Goal: Information Seeking & Learning: Check status

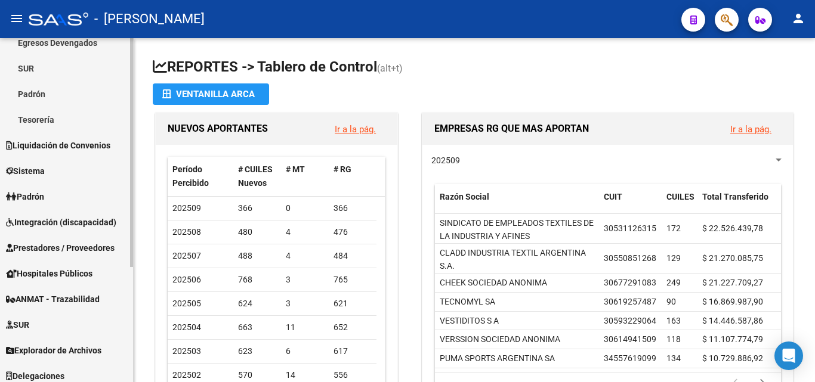
scroll to position [174, 0]
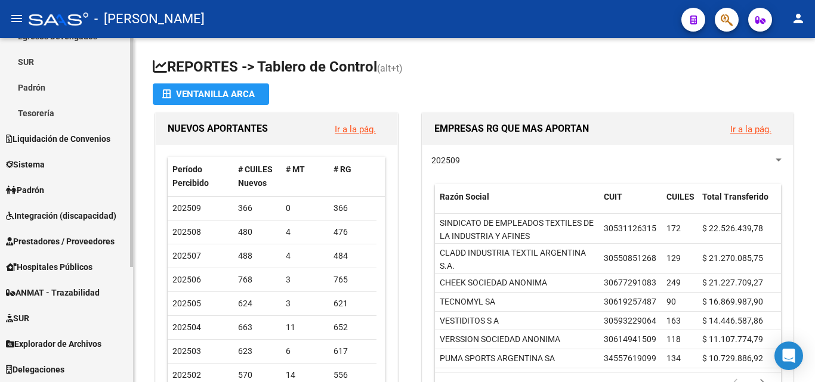
click at [52, 188] on link "Padrón" at bounding box center [66, 190] width 133 height 26
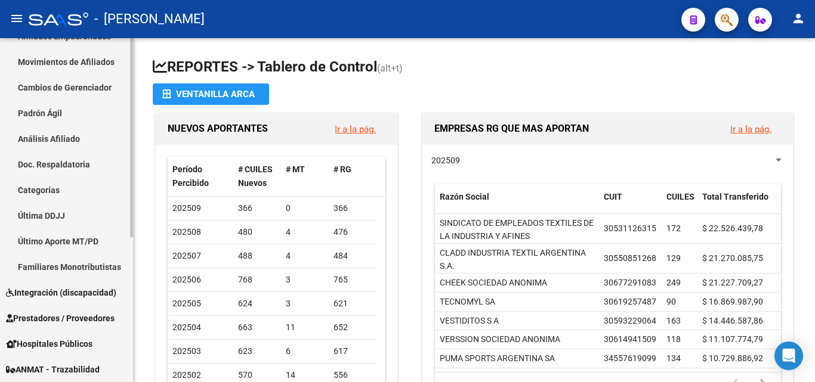
click at [77, 58] on link "Movimientos de Afiliados" at bounding box center [66, 62] width 133 height 26
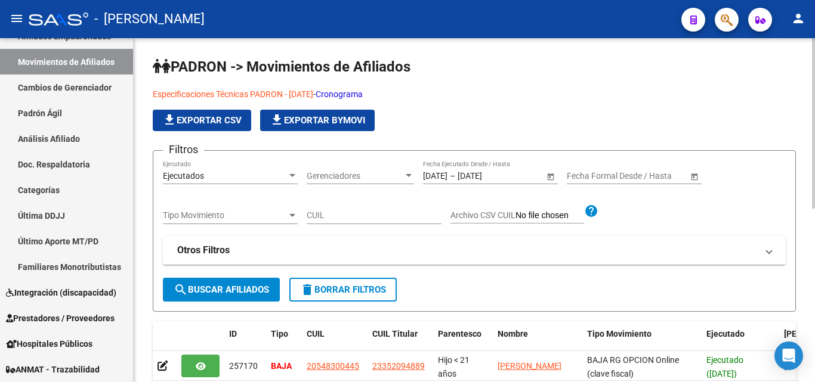
click at [266, 215] on span "Tipo Movimiento" at bounding box center [225, 216] width 124 height 10
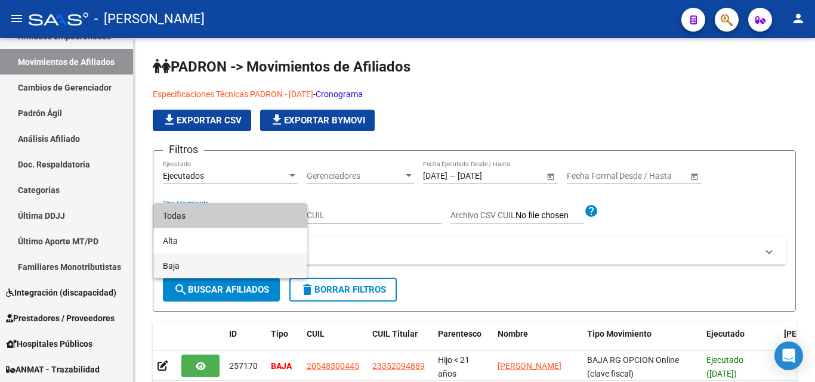
click at [181, 262] on span "Baja" at bounding box center [230, 265] width 135 height 25
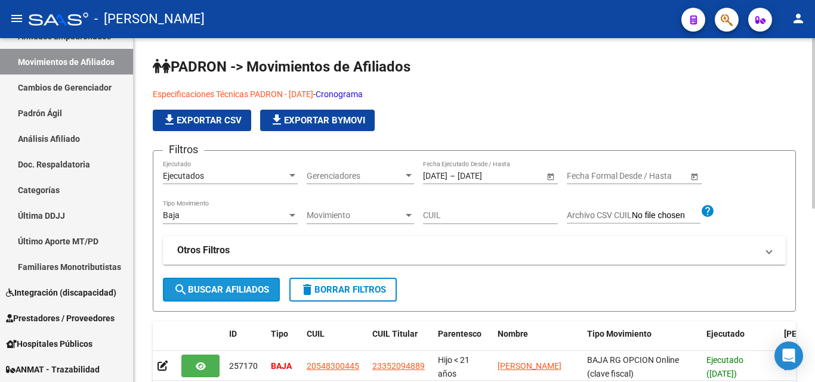
click at [201, 293] on span "search Buscar Afiliados" at bounding box center [221, 289] width 95 height 11
click at [172, 121] on mat-icon "file_download" at bounding box center [169, 120] width 14 height 14
click at [284, 213] on div "Baja" at bounding box center [225, 216] width 124 height 10
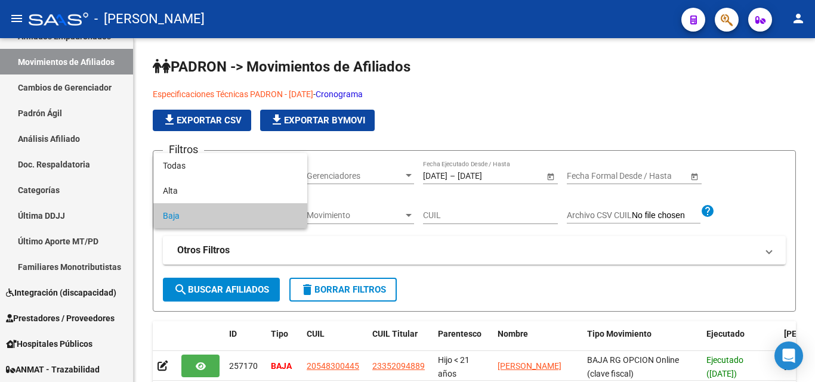
click at [700, 89] on div at bounding box center [407, 191] width 815 height 382
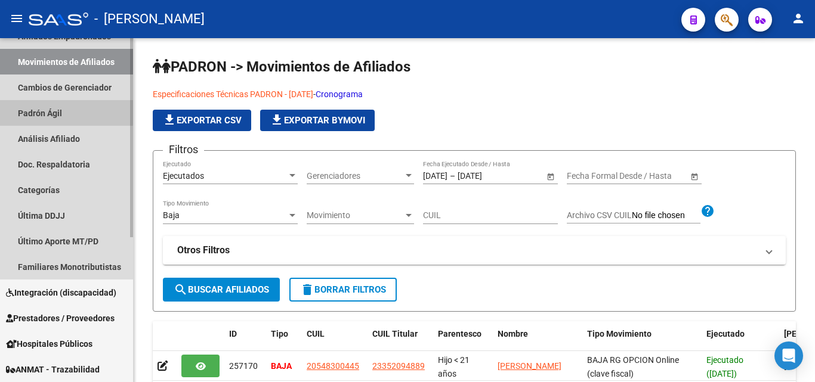
click at [65, 112] on link "Padrón Ágil" at bounding box center [66, 113] width 133 height 26
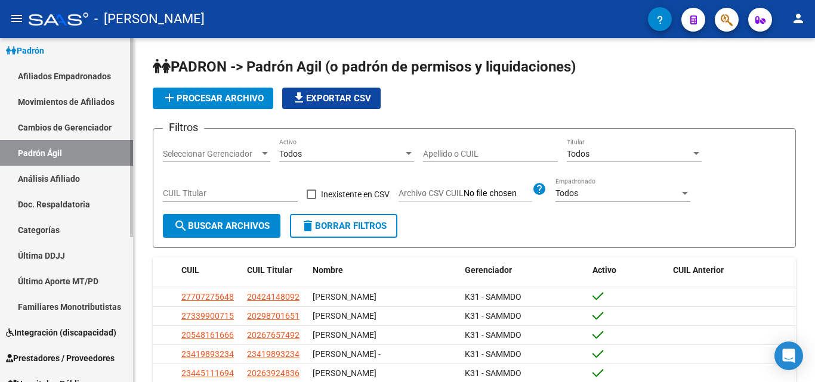
scroll to position [131, 0]
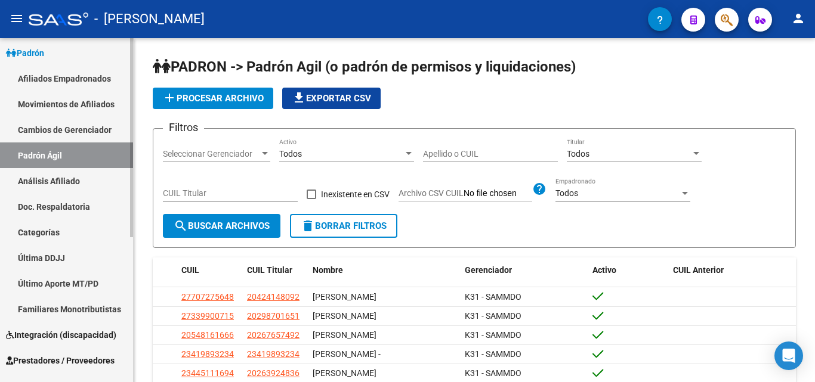
click at [47, 156] on link "Padrón Ágil" at bounding box center [66, 156] width 133 height 26
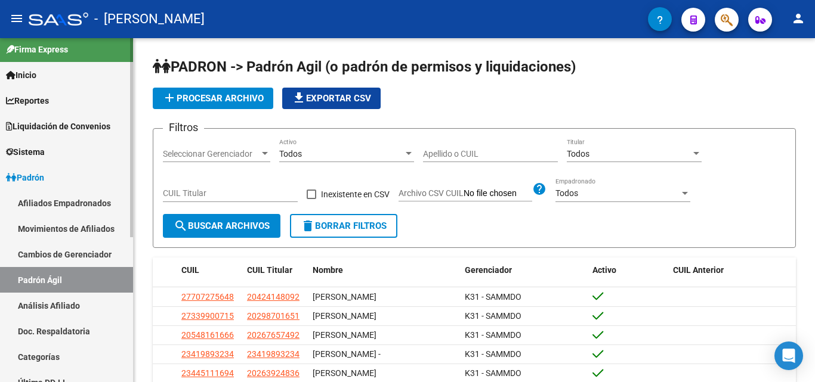
scroll to position [0, 0]
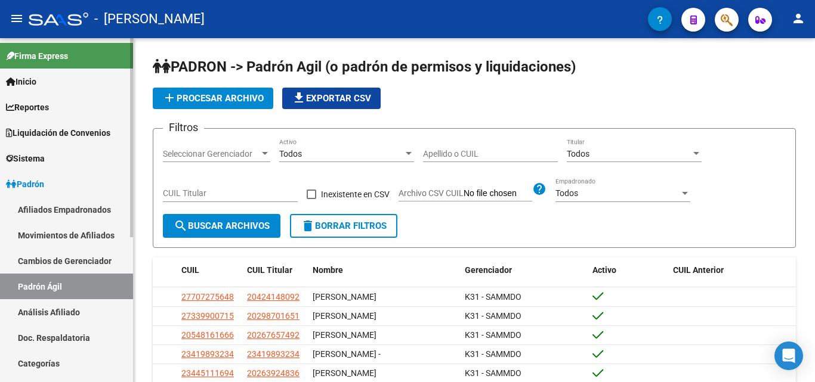
click at [79, 138] on span "Liquidación de Convenios" at bounding box center [58, 132] width 104 height 13
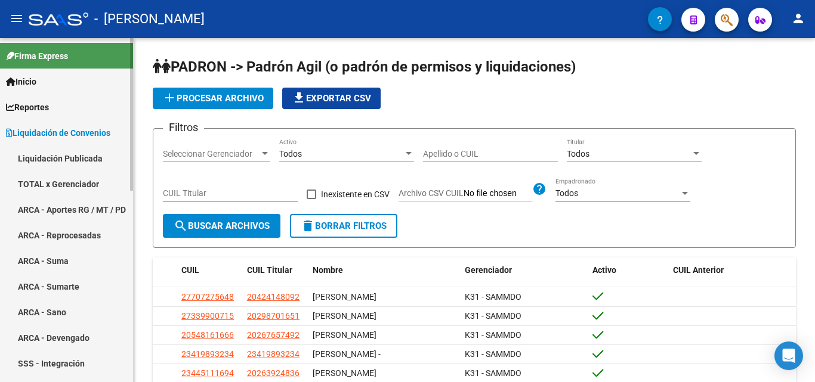
click at [74, 136] on span "Liquidación de Convenios" at bounding box center [58, 132] width 104 height 13
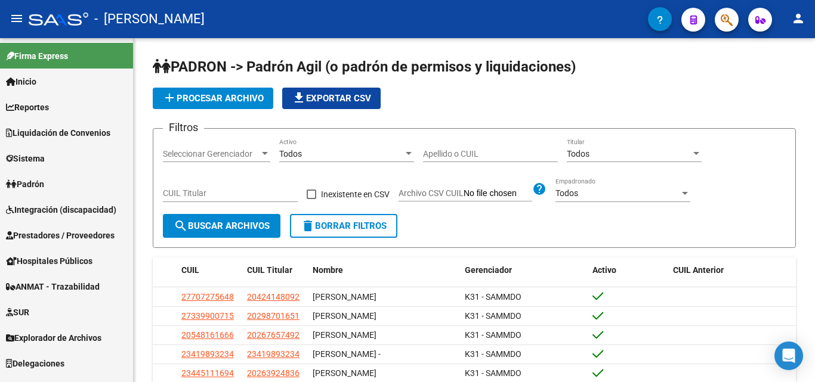
click at [44, 184] on span "Padrón" at bounding box center [25, 184] width 38 height 13
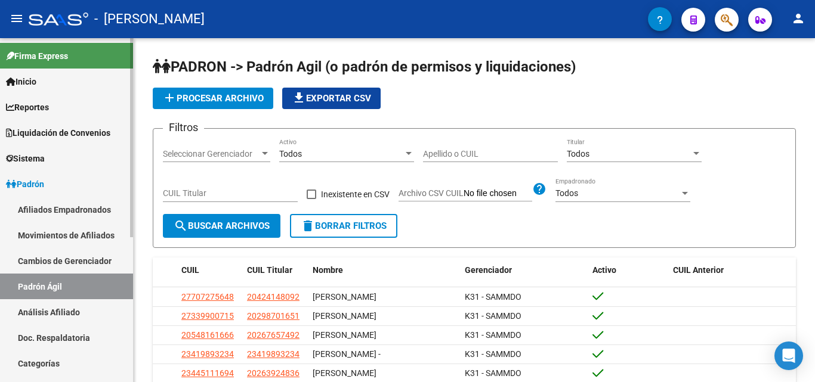
click at [25, 287] on link "Padrón Ágil" at bounding box center [66, 287] width 133 height 26
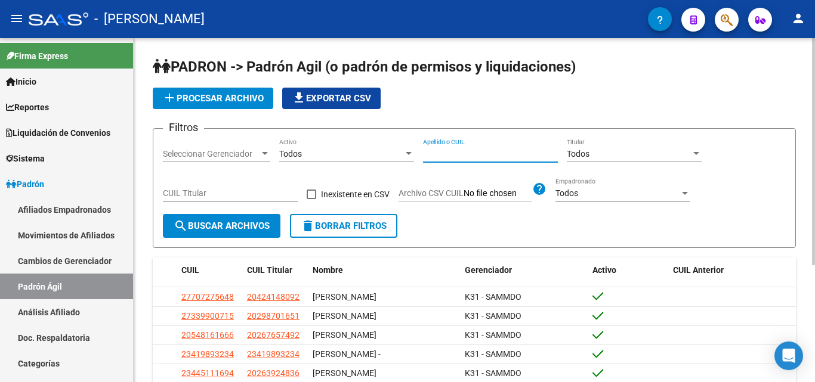
paste input "35209488"
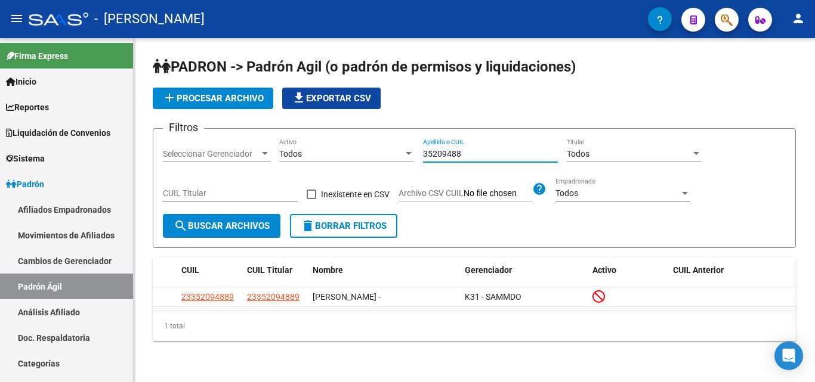
type input "35209488"
click at [479, 361] on div "PADRON -> Padrón Agil ([PERSON_NAME] de permisos y liquidaciones) add Procesar …" at bounding box center [474, 208] width 681 height 341
click at [735, 240] on form "Filtros Seleccionar Gerenciador Seleccionar Gerenciador Todos Activo 35209488 A…" at bounding box center [474, 188] width 643 height 120
click at [42, 238] on link "Movimientos de Afiliados" at bounding box center [66, 235] width 133 height 26
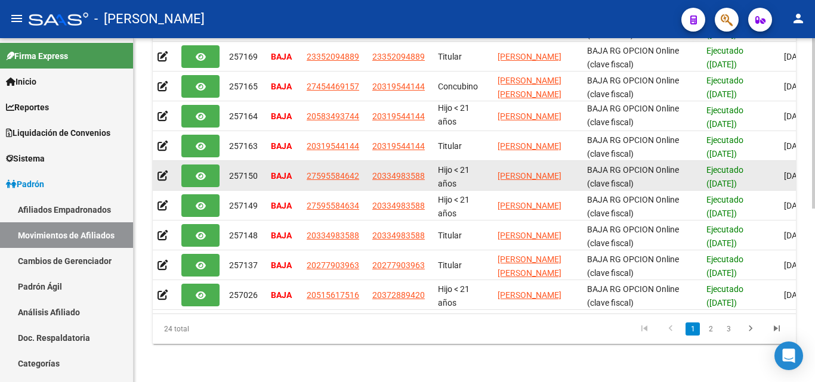
scroll to position [350, 0]
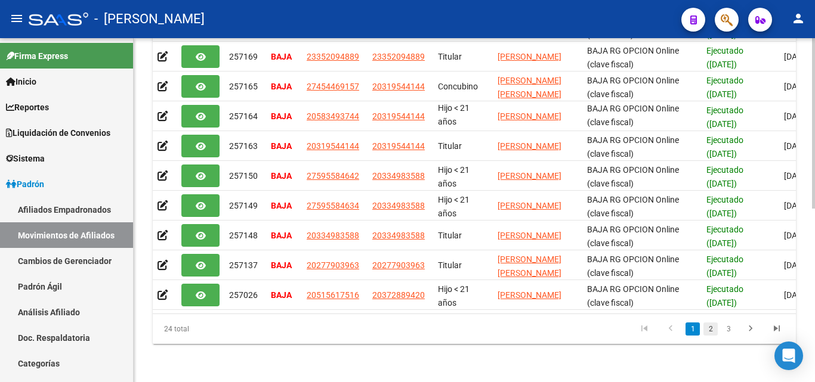
click at [711, 327] on link "2" at bounding box center [710, 329] width 14 height 13
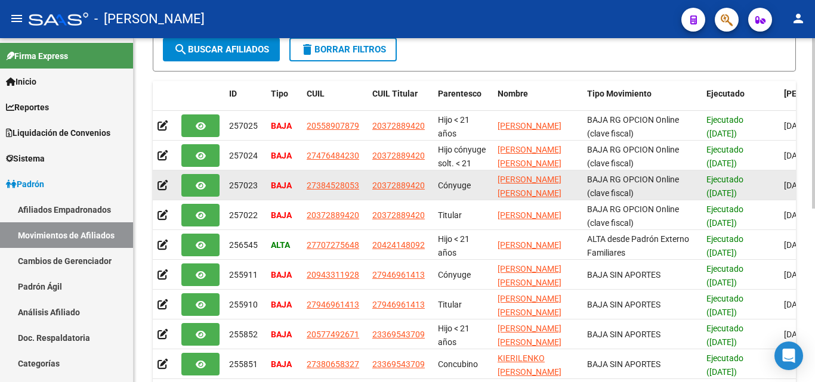
scroll to position [51, 0]
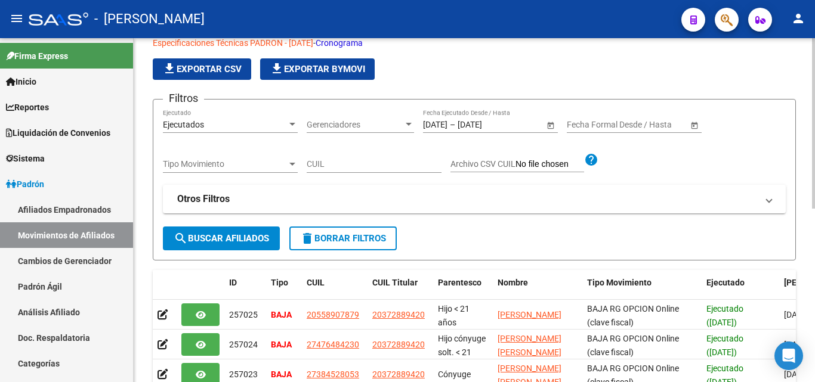
click at [225, 165] on span "Tipo Movimiento" at bounding box center [225, 164] width 124 height 10
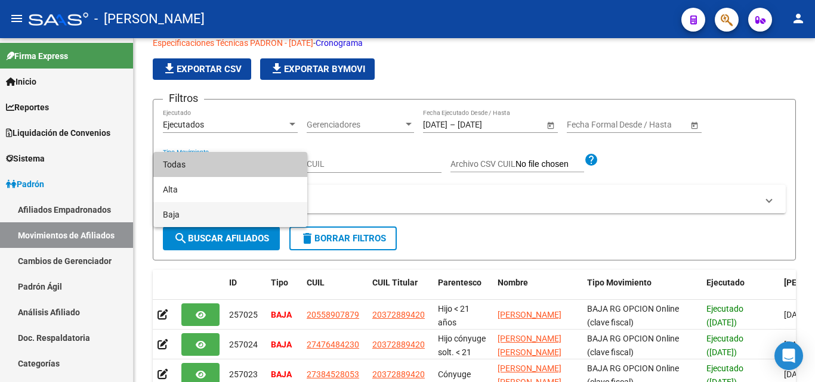
click at [178, 215] on span "Baja" at bounding box center [230, 214] width 135 height 25
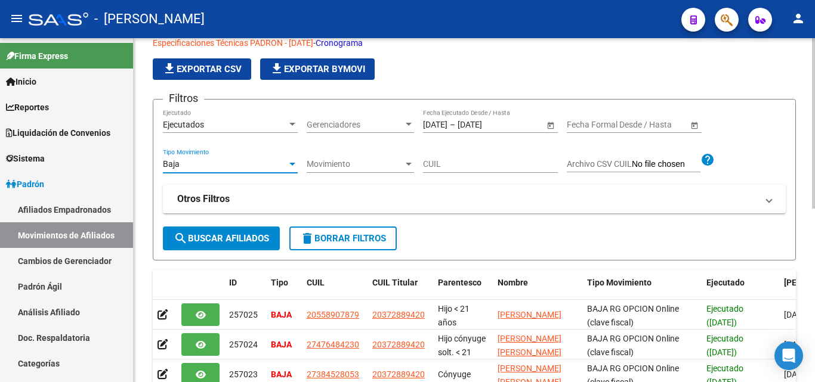
click at [224, 241] on span "search Buscar Afiliados" at bounding box center [221, 238] width 95 height 11
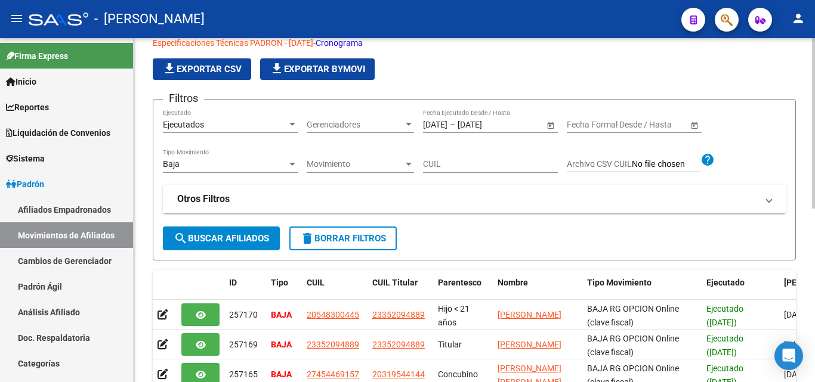
click at [221, 69] on span "file_download Exportar CSV" at bounding box center [201, 69] width 79 height 11
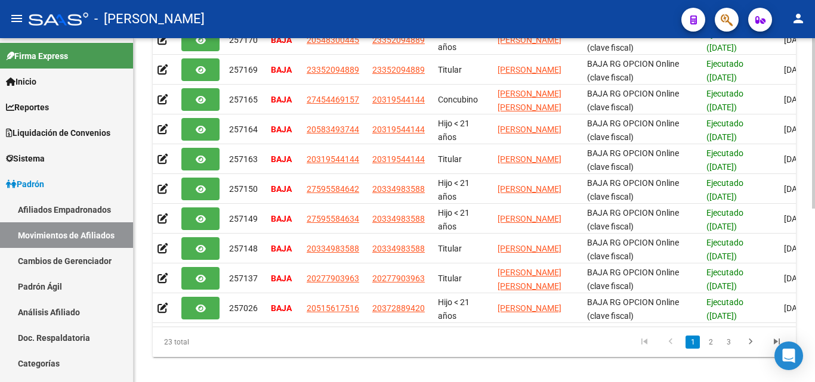
scroll to position [350, 0]
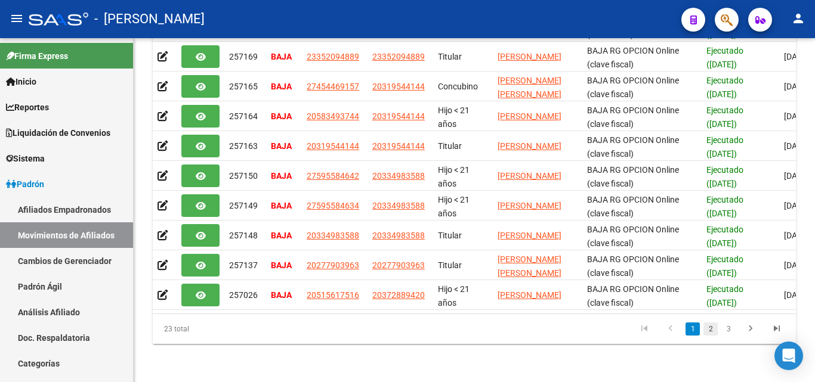
click at [710, 330] on link "2" at bounding box center [710, 329] width 14 height 13
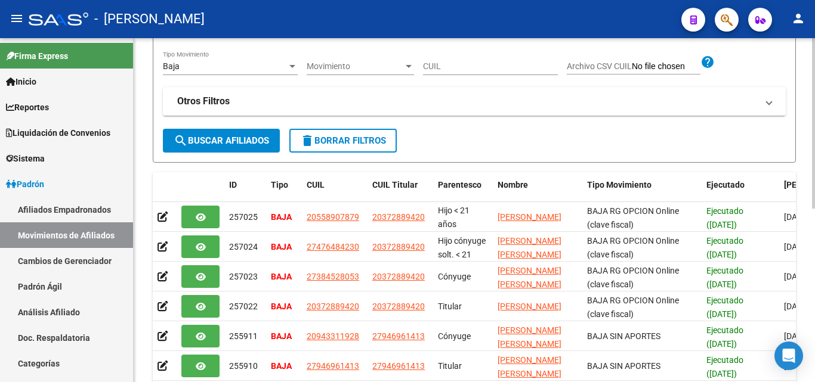
scroll to position [0, 0]
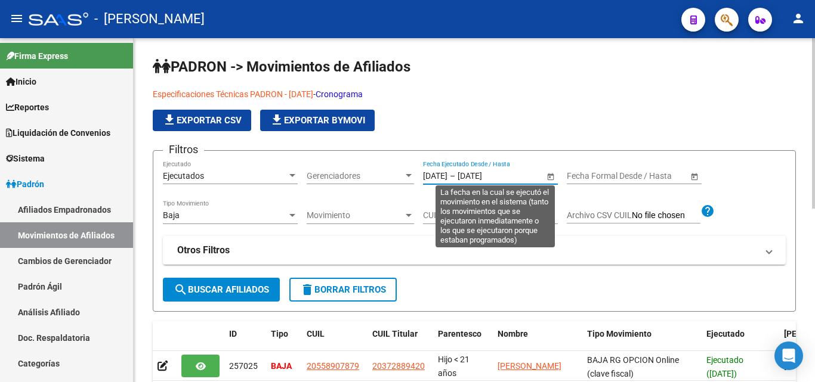
click at [432, 175] on input "[DATE]" at bounding box center [435, 176] width 24 height 10
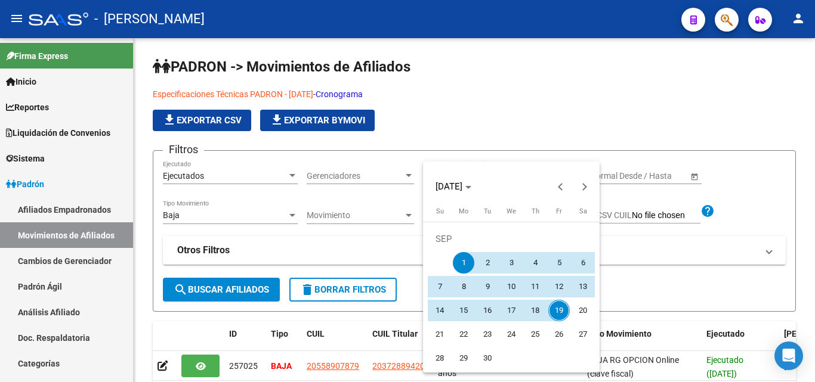
click at [487, 265] on span "2" at bounding box center [487, 262] width 21 height 21
type input "[DATE]"
click at [553, 313] on span "19" at bounding box center [558, 310] width 21 height 21
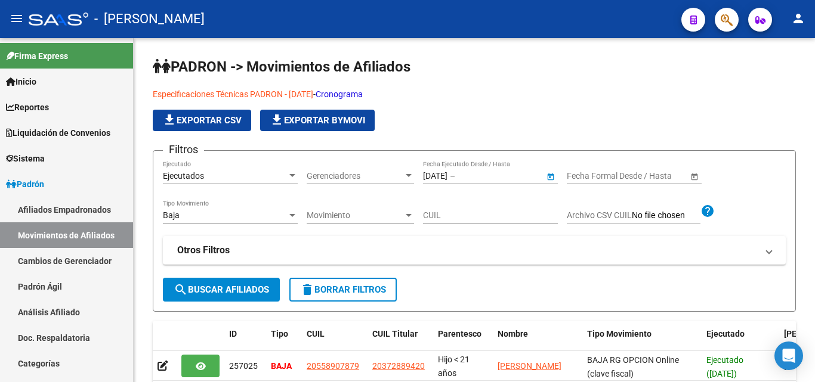
type input "[DATE]"
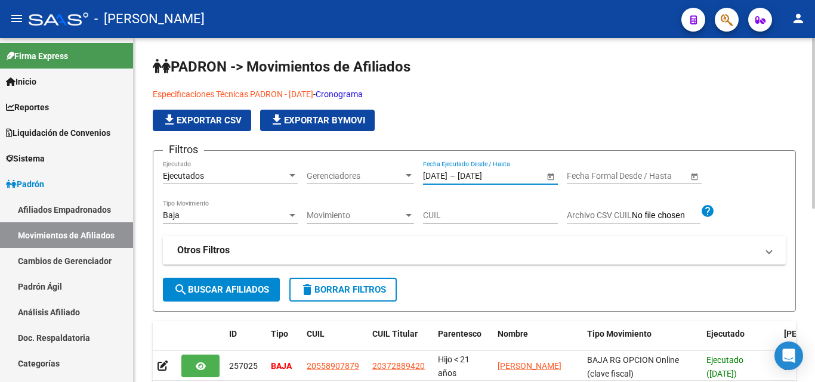
click at [208, 290] on span "search Buscar Afiliados" at bounding box center [221, 289] width 95 height 11
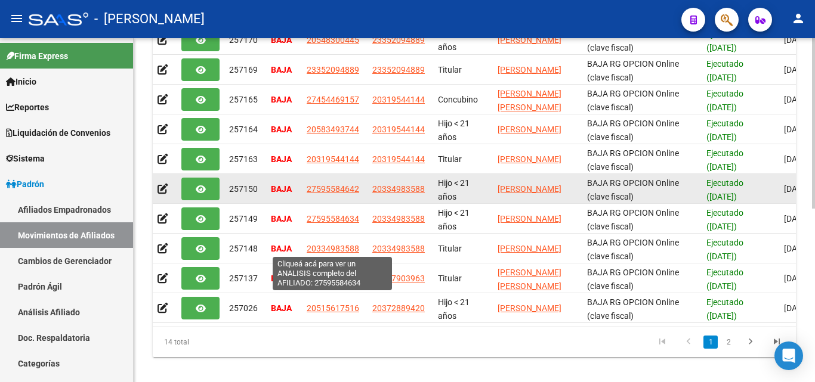
scroll to position [350, 0]
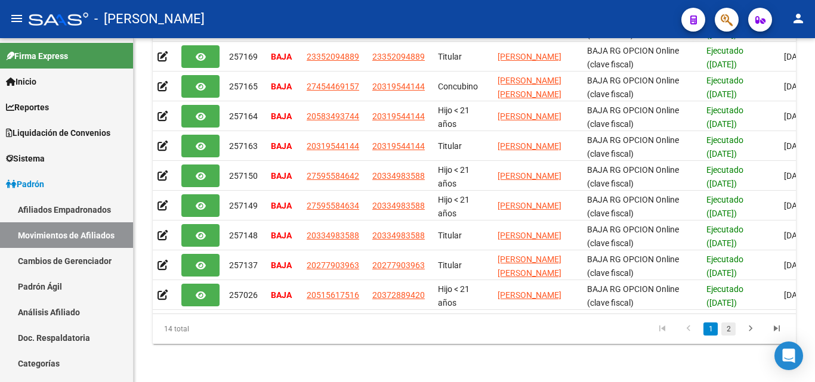
click at [730, 331] on link "2" at bounding box center [728, 329] width 14 height 13
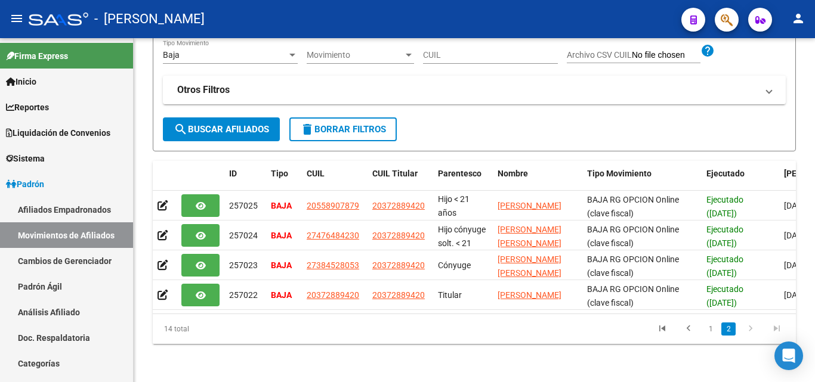
scroll to position [171, 0]
click at [712, 330] on link "1" at bounding box center [710, 329] width 14 height 13
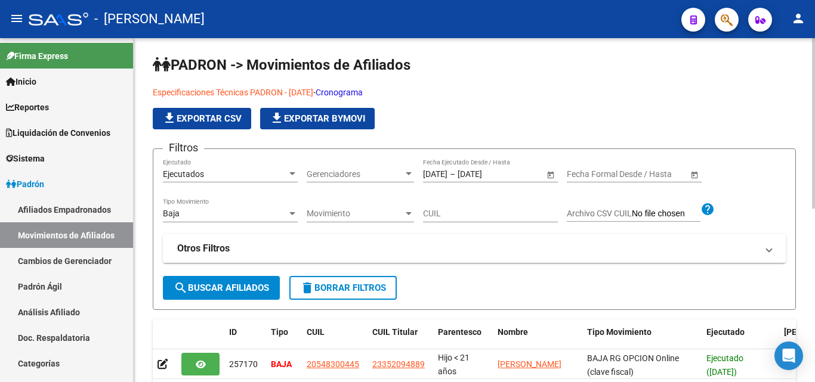
scroll to position [0, 0]
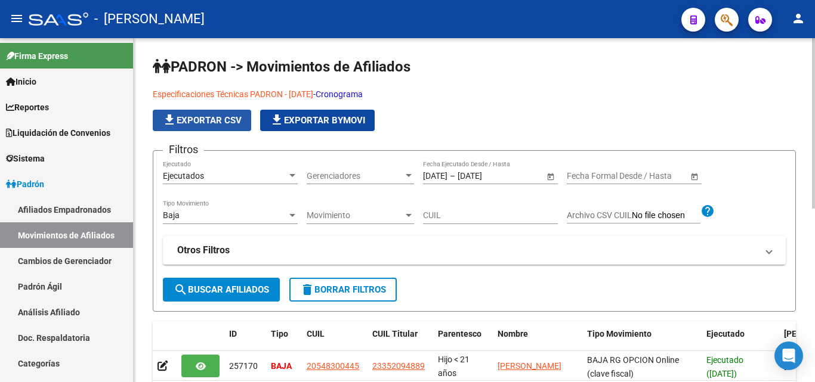
click at [203, 124] on span "file_download Exportar CSV" at bounding box center [201, 120] width 79 height 11
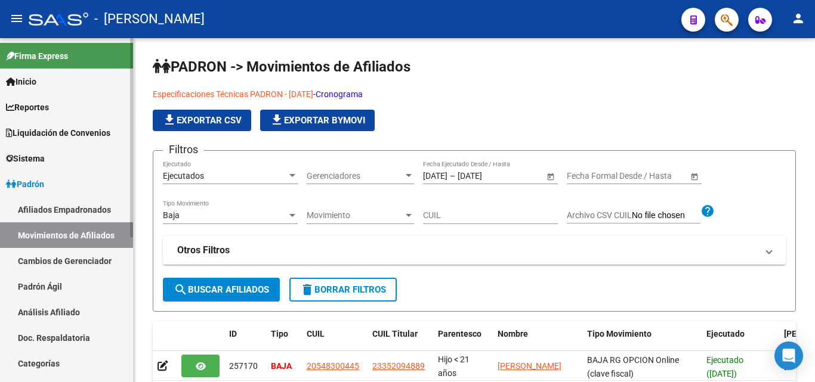
click at [54, 236] on link "Movimientos de Afiliados" at bounding box center [66, 235] width 133 height 26
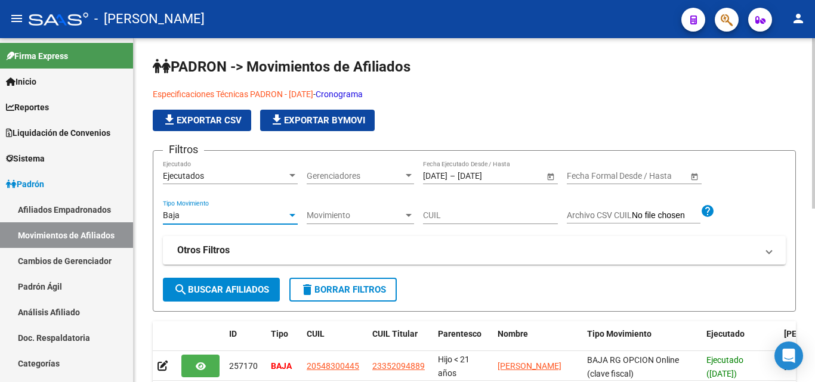
click at [243, 220] on div "Baja" at bounding box center [225, 216] width 124 height 10
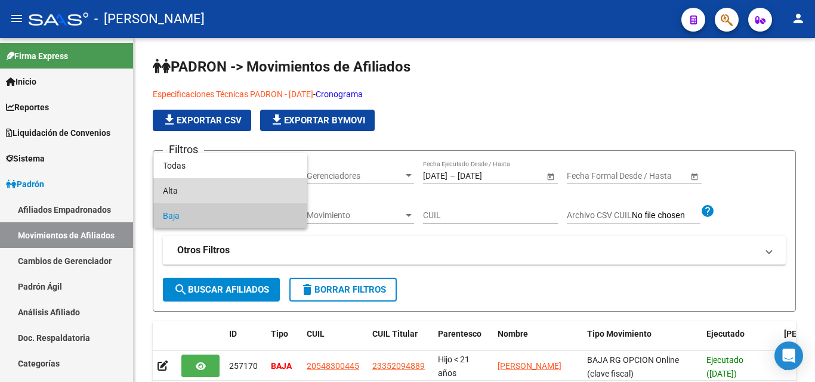
click at [231, 194] on span "Alta" at bounding box center [230, 190] width 135 height 25
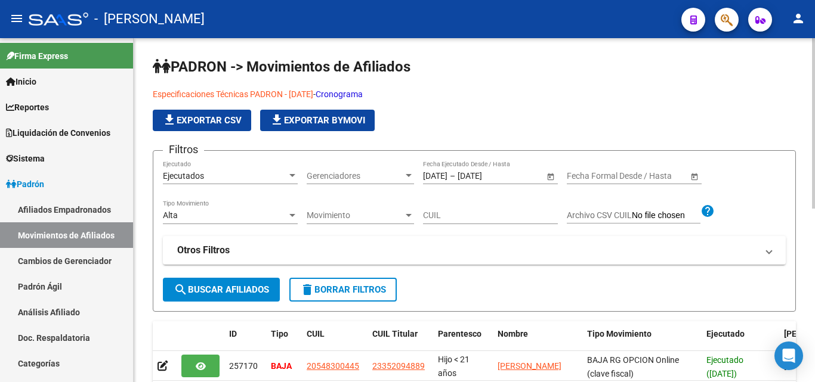
click at [364, 223] on div "Movimiento Movimiento" at bounding box center [360, 212] width 107 height 24
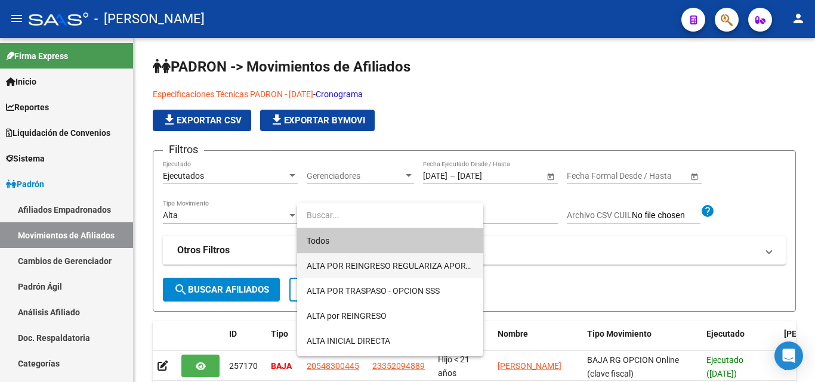
click at [378, 273] on span "ALTA POR REINGRESO REGULARIZA APORTES (AFIP)" at bounding box center [390, 265] width 167 height 25
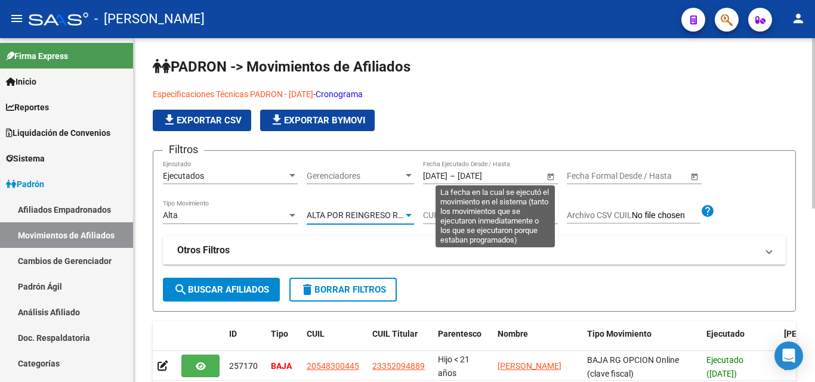
click at [431, 178] on input "[DATE]" at bounding box center [435, 176] width 24 height 10
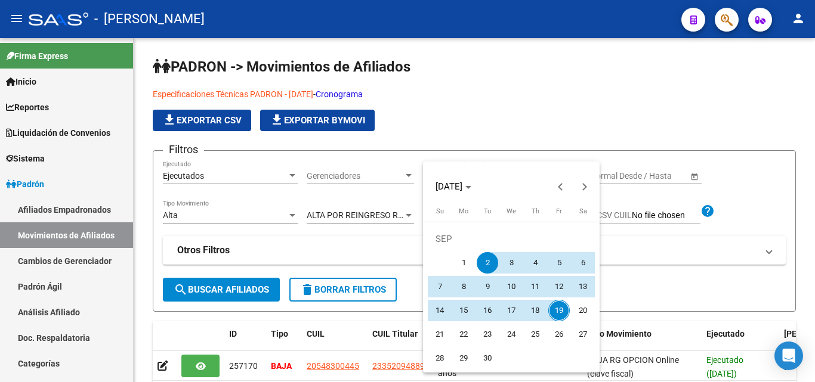
click at [468, 259] on span "1" at bounding box center [463, 262] width 21 height 21
type input "[DATE]"
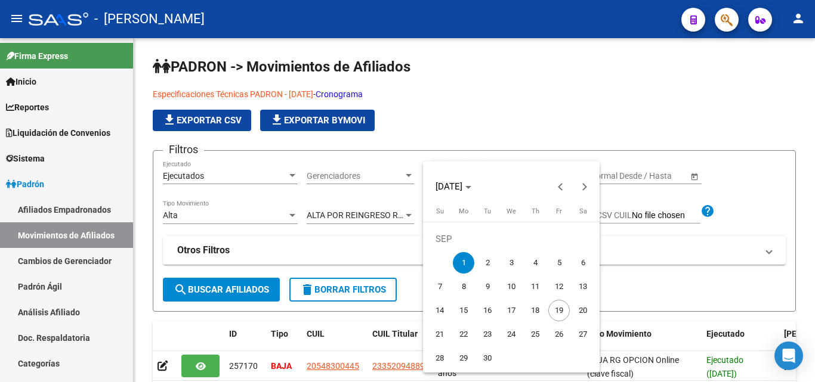
click at [206, 293] on div at bounding box center [407, 191] width 815 height 382
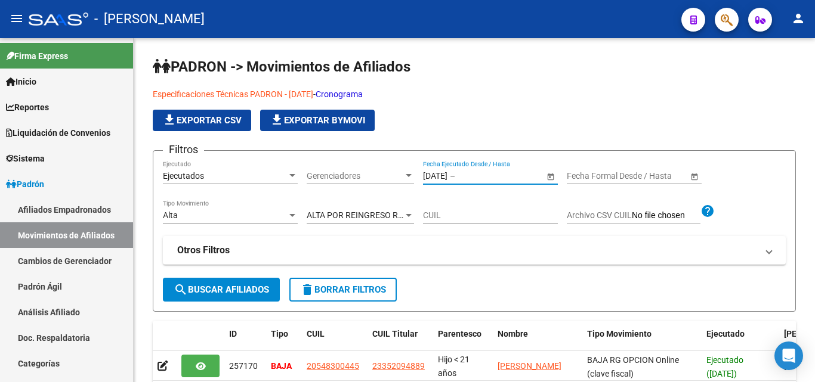
click at [206, 293] on span "search Buscar Afiliados" at bounding box center [221, 289] width 95 height 11
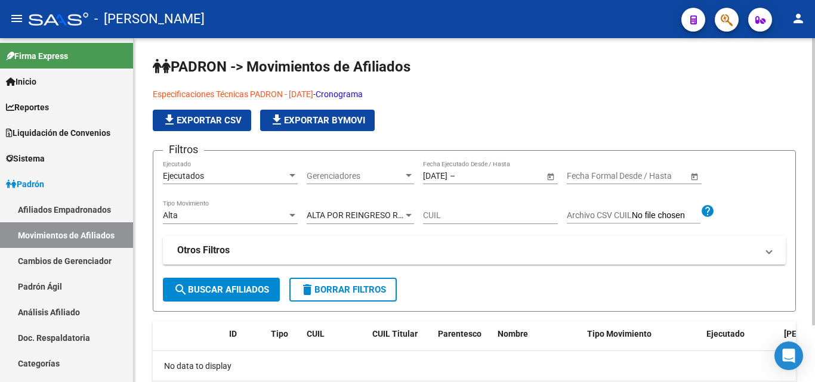
scroll to position [60, 0]
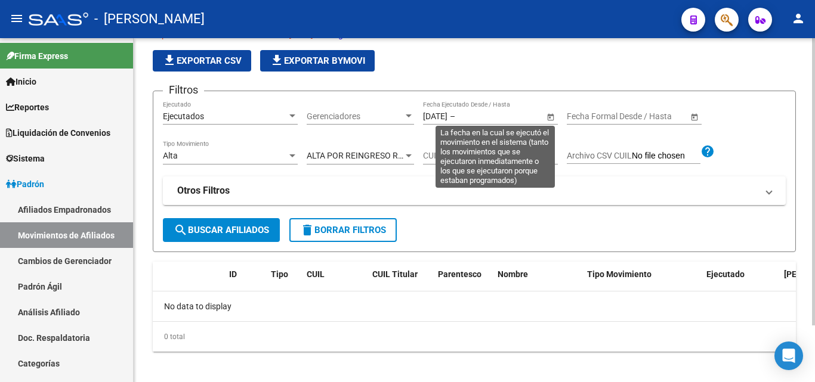
click at [549, 115] on span "Open calendar" at bounding box center [550, 117] width 29 height 29
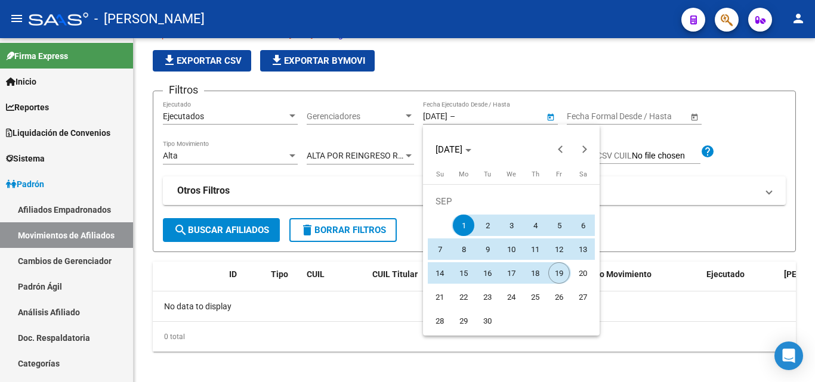
click at [560, 274] on span "19" at bounding box center [558, 272] width 21 height 21
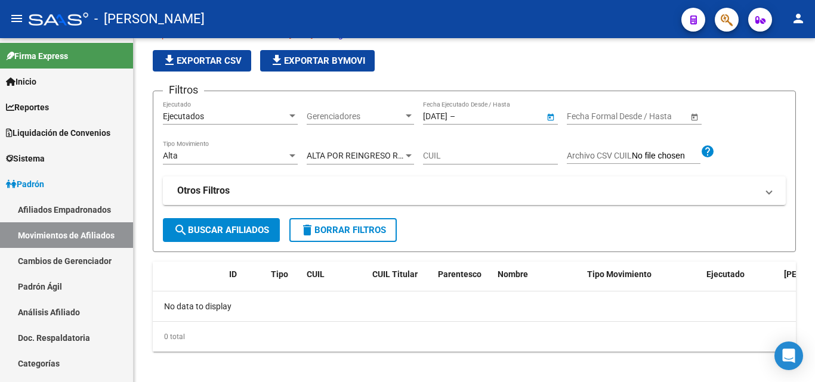
type input "[DATE]"
click at [230, 222] on button "search Buscar Afiliados" at bounding box center [221, 230] width 117 height 24
click at [335, 156] on span "ALTA POR REINGRESO REGULARIZA APORTES (AFIP)" at bounding box center [406, 156] width 199 height 10
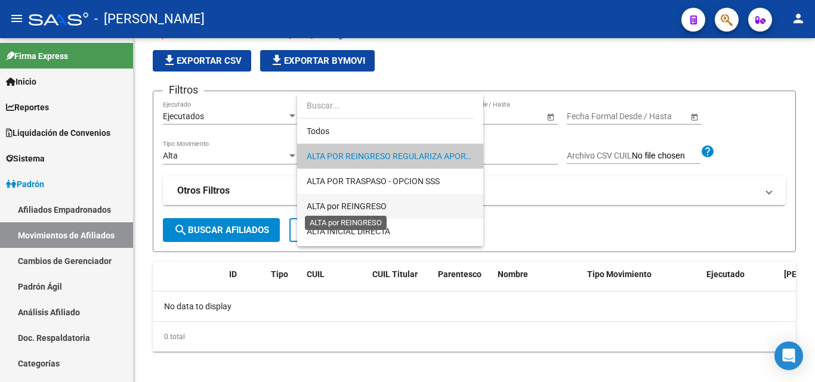
click at [344, 207] on span "ALTA por REINGRESO" at bounding box center [347, 207] width 80 height 10
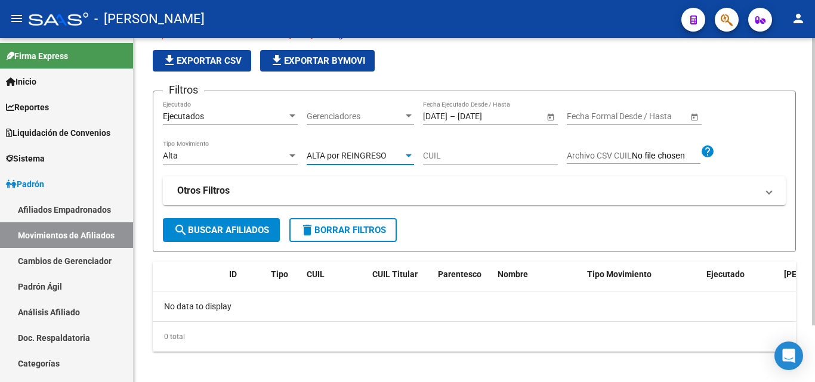
click at [237, 232] on span "search Buscar Afiliados" at bounding box center [221, 230] width 95 height 11
click at [410, 159] on div at bounding box center [408, 156] width 11 height 10
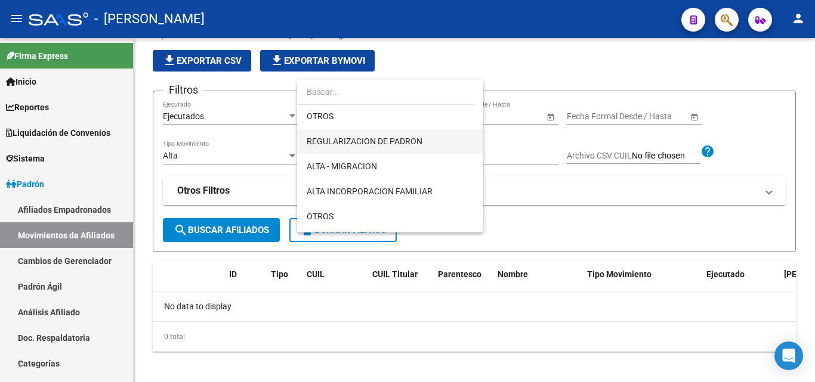
scroll to position [156, 0]
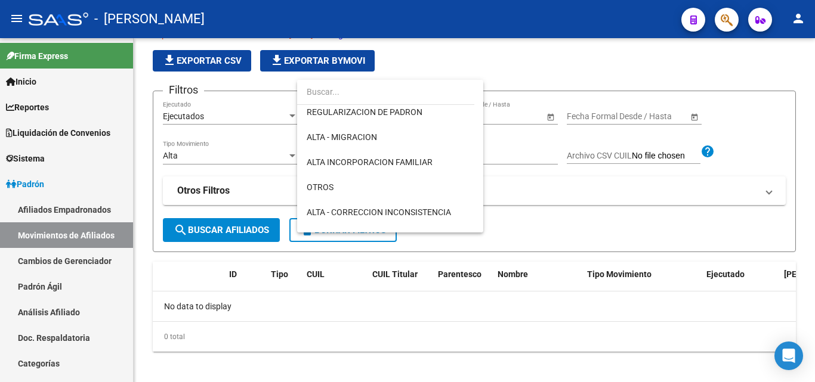
click at [363, 330] on div at bounding box center [407, 191] width 815 height 382
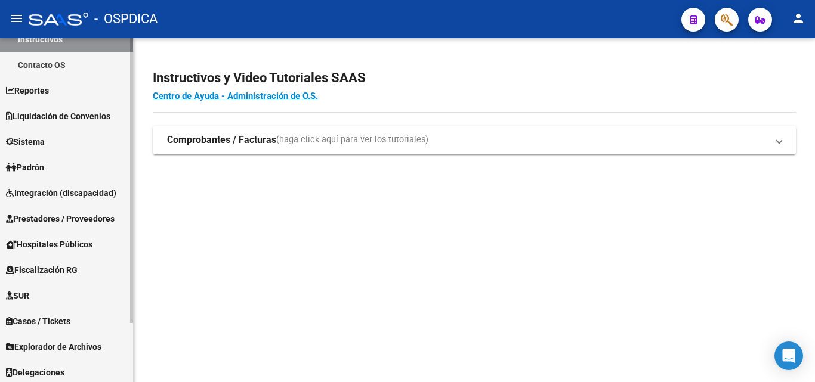
scroll to position [71, 0]
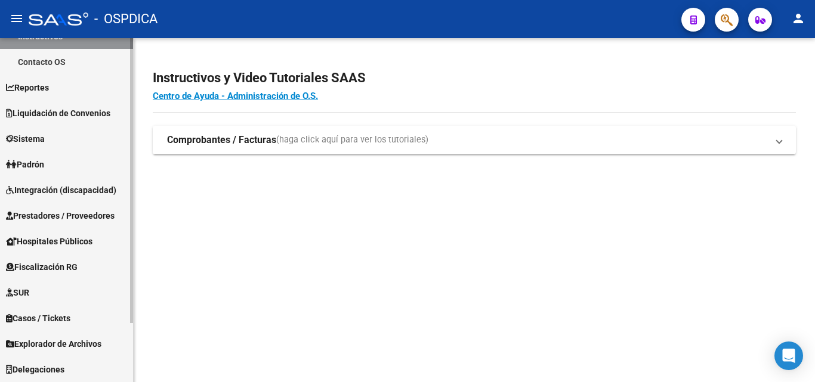
click at [54, 165] on link "Padrón" at bounding box center [66, 164] width 133 height 26
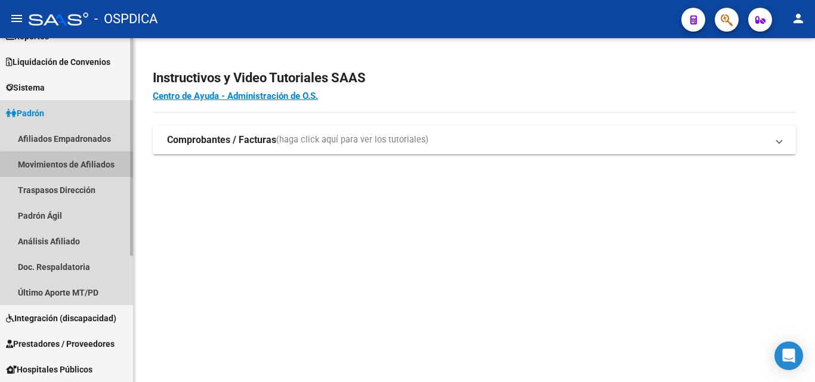
click at [70, 165] on link "Movimientos de Afiliados" at bounding box center [66, 164] width 133 height 26
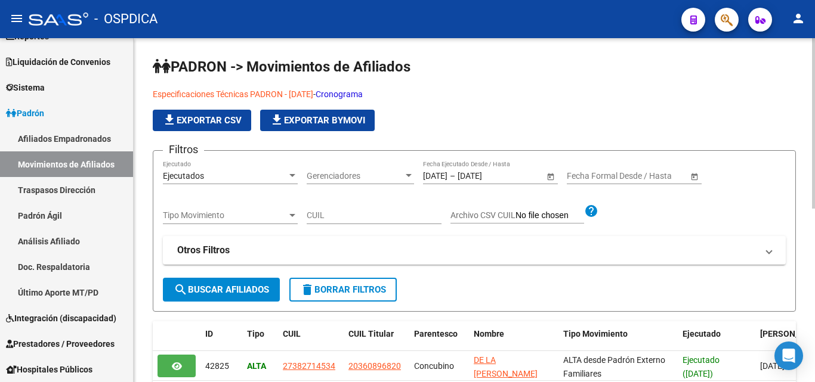
click at [200, 221] on span "Tipo Movimiento" at bounding box center [225, 216] width 124 height 10
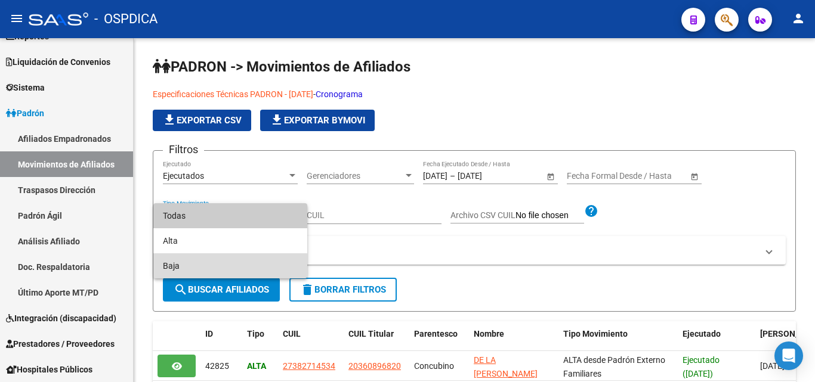
click at [171, 267] on span "Baja" at bounding box center [230, 265] width 135 height 25
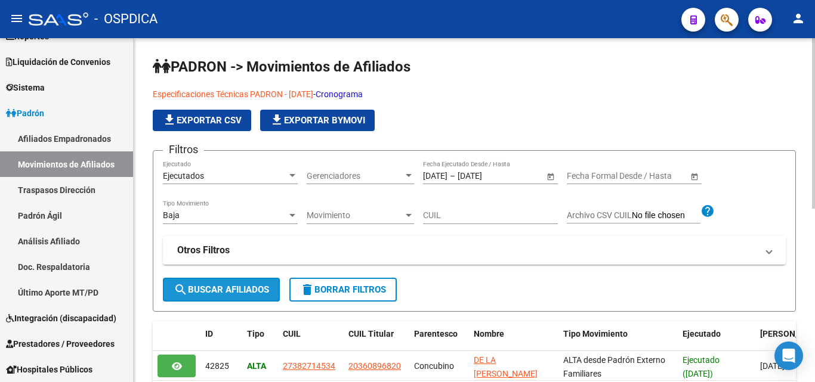
click at [205, 296] on button "search Buscar Afiliados" at bounding box center [221, 290] width 117 height 24
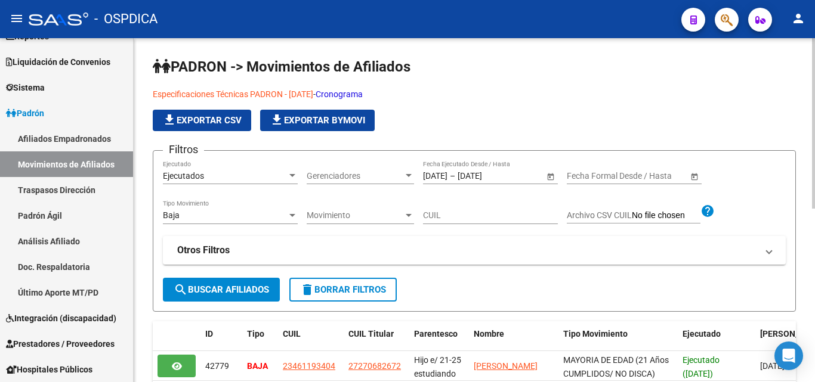
click at [220, 123] on span "file_download Exportar CSV" at bounding box center [201, 120] width 79 height 11
click at [28, 222] on link "Padrón Ágil" at bounding box center [66, 216] width 133 height 26
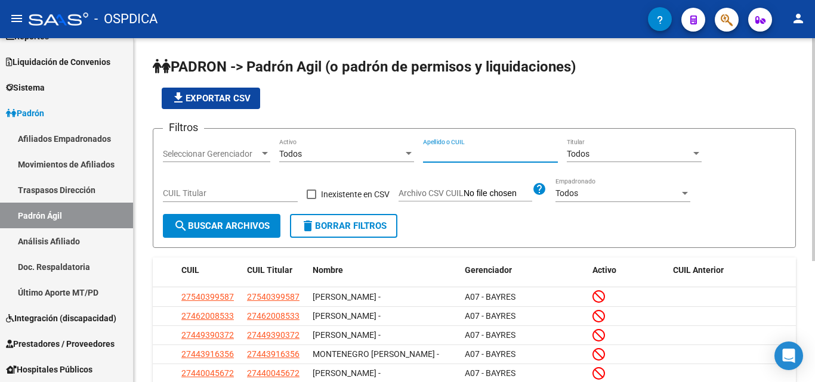
paste input "27355895"
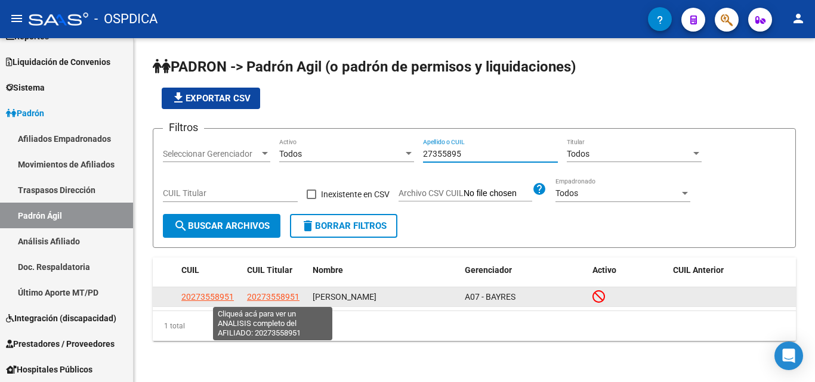
type input "27355895"
click at [251, 297] on span "20273558951" at bounding box center [273, 297] width 52 height 10
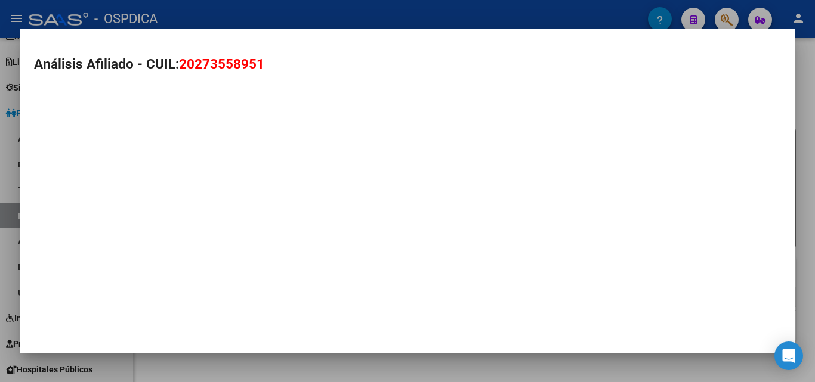
click at [251, 297] on mat-dialog-container "Análisis Afiliado - CUIL: 20273558951" at bounding box center [407, 191] width 775 height 325
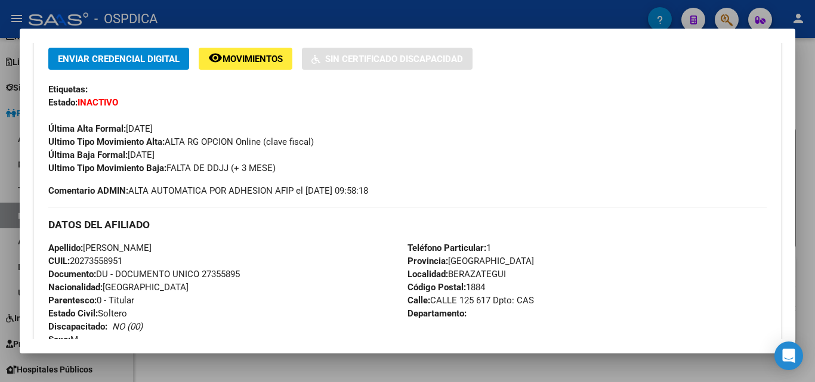
scroll to position [239, 0]
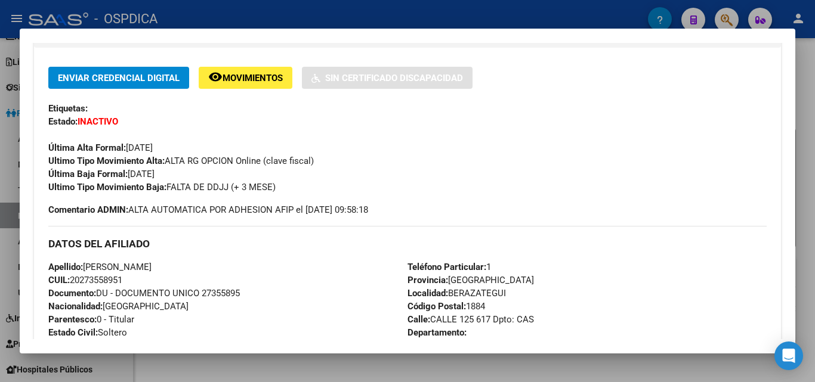
click at [814, 193] on div at bounding box center [407, 191] width 815 height 382
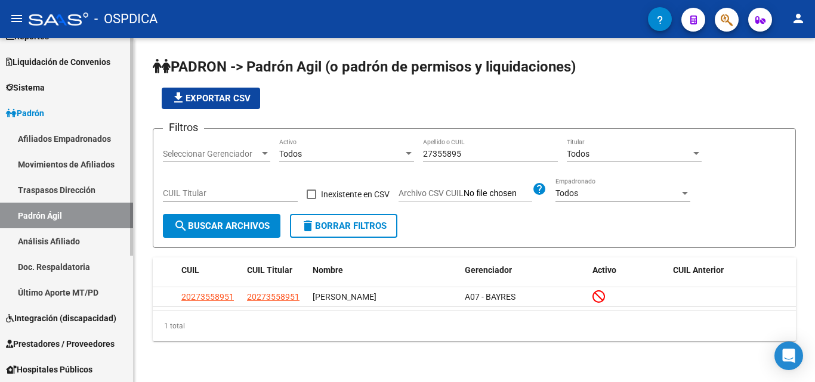
click at [45, 168] on link "Movimientos de Afiliados" at bounding box center [66, 164] width 133 height 26
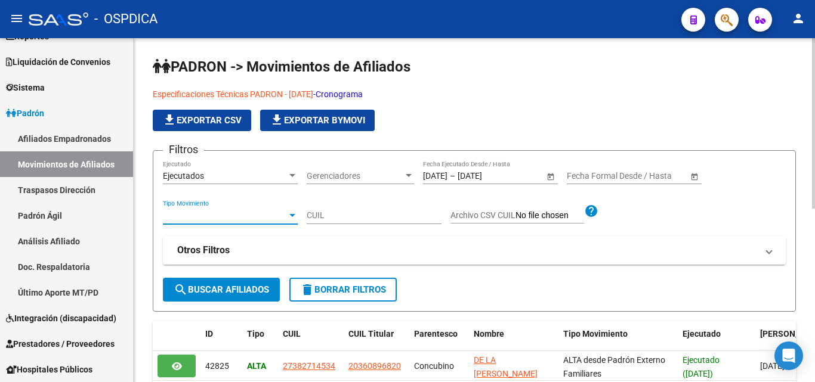
click at [261, 215] on span "Tipo Movimiento" at bounding box center [225, 216] width 124 height 10
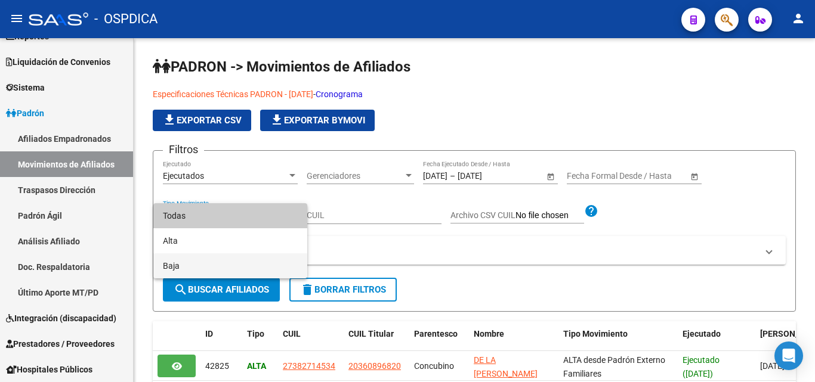
click at [206, 261] on span "Baja" at bounding box center [230, 265] width 135 height 25
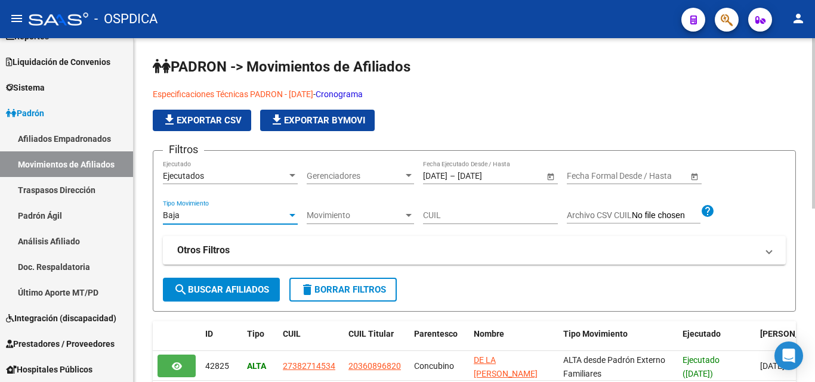
click at [189, 293] on span "search Buscar Afiliados" at bounding box center [221, 289] width 95 height 11
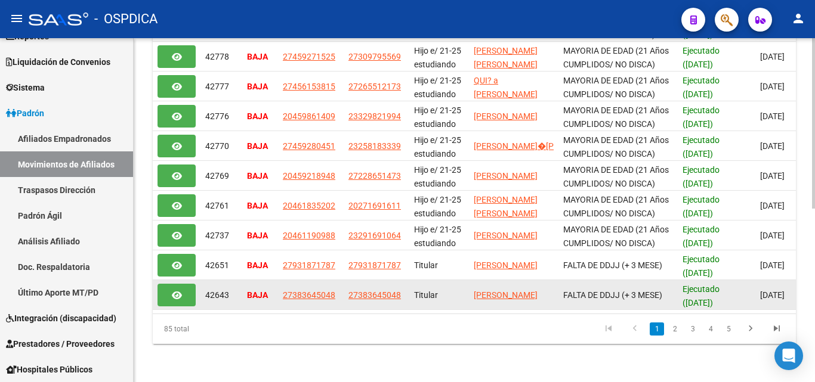
scroll to position [350, 0]
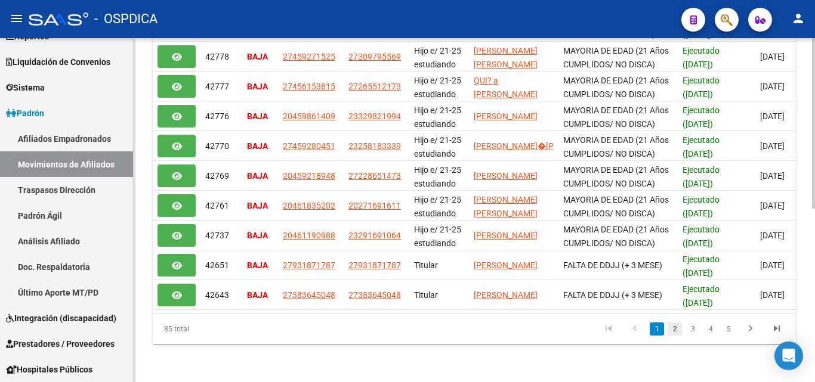
click at [680, 333] on link "2" at bounding box center [674, 329] width 14 height 13
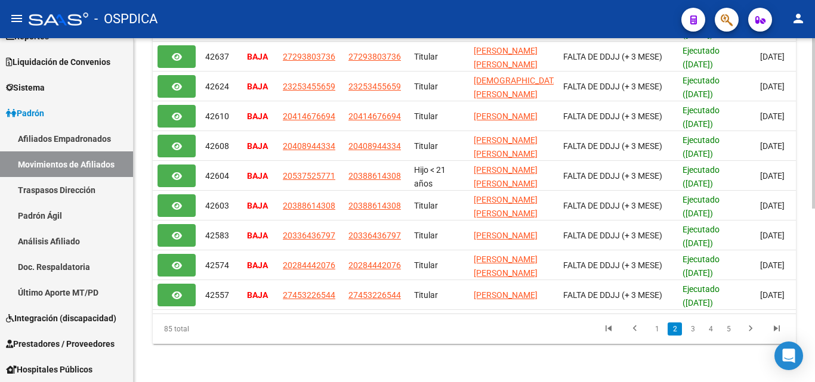
click at [552, 360] on div "PADRON -> Movimientos de Afiliados Especificaciones Técnicas PADRON - Agosto 20…" at bounding box center [474, 41] width 681 height 684
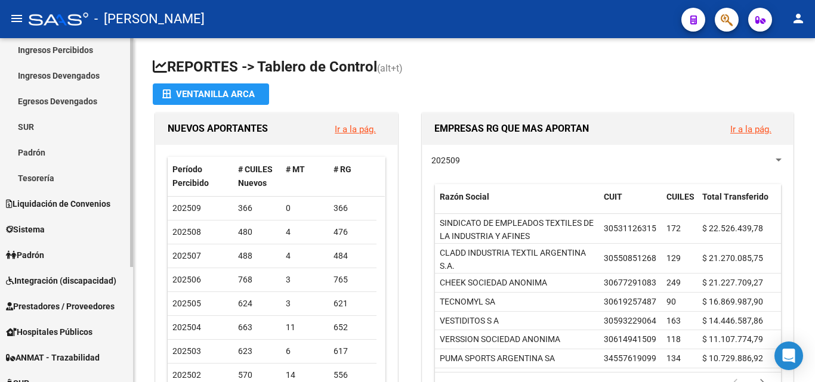
scroll to position [119, 0]
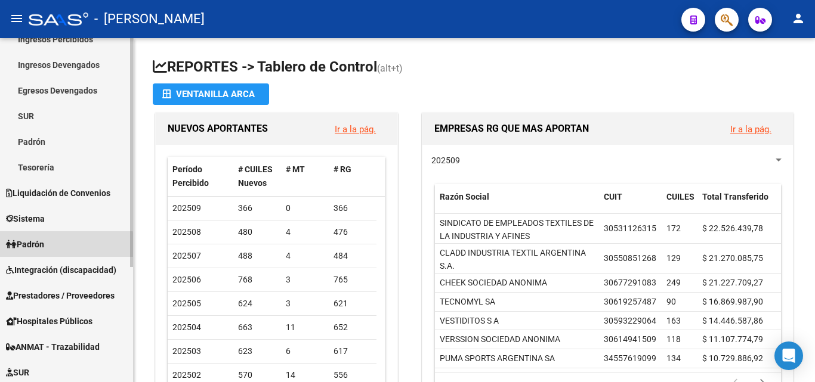
click at [35, 252] on link "Padrón" at bounding box center [66, 244] width 133 height 26
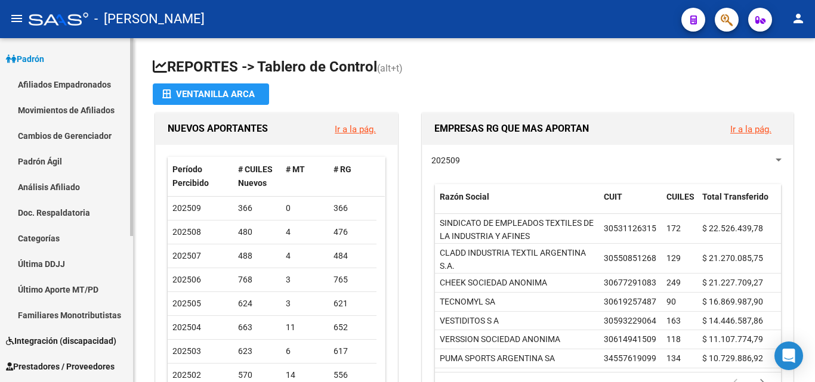
scroll to position [157, 0]
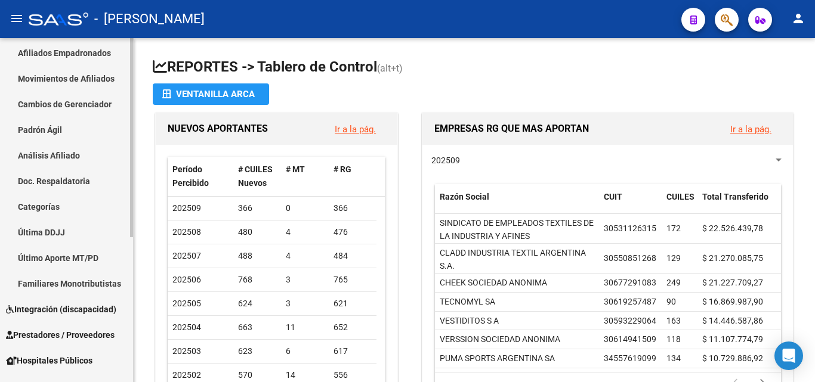
click at [84, 78] on link "Movimientos de Afiliados" at bounding box center [66, 79] width 133 height 26
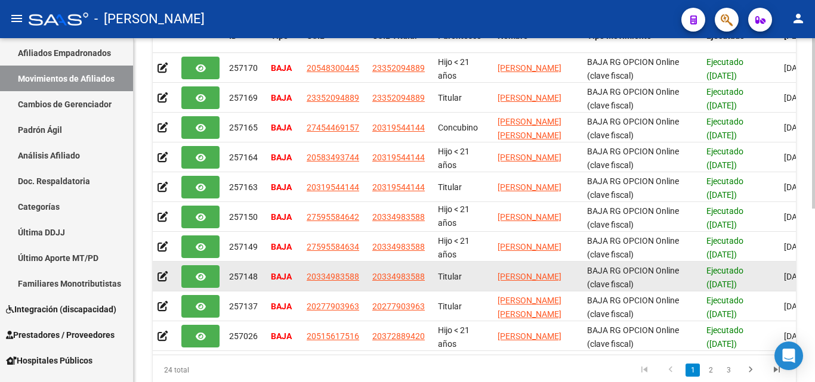
scroll to position [1, 0]
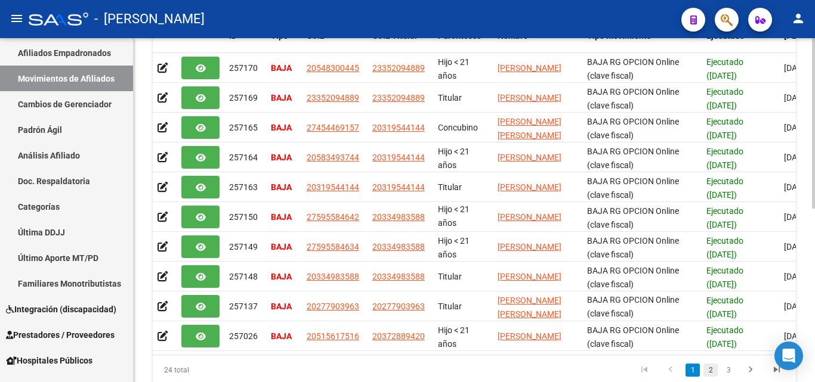
click at [714, 377] on link "2" at bounding box center [710, 370] width 14 height 13
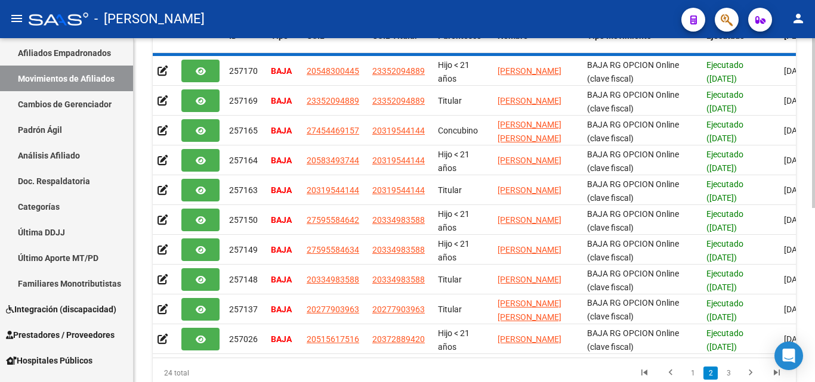
scroll to position [0, 0]
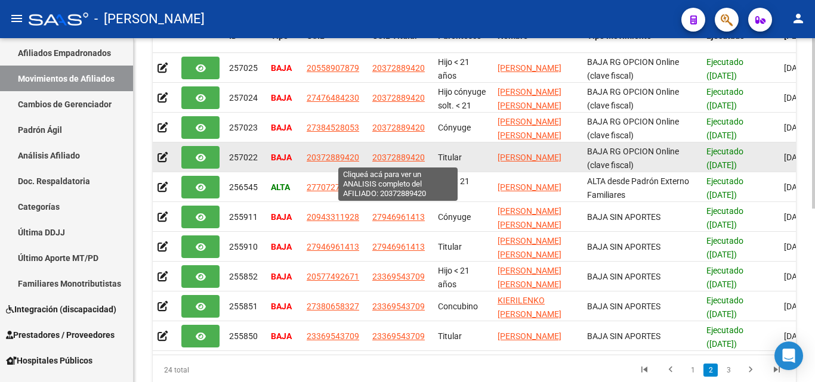
click at [404, 156] on span "20372889420" at bounding box center [398, 158] width 52 height 10
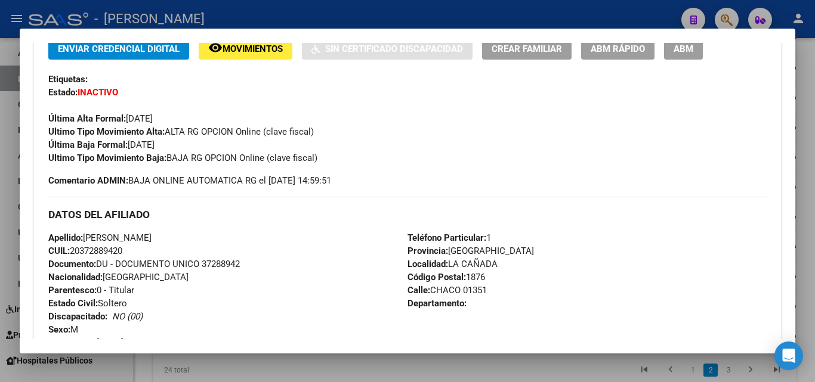
scroll to position [298, 0]
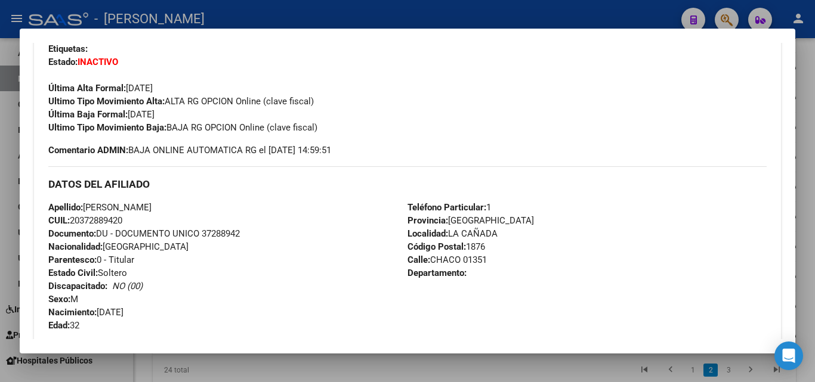
click at [232, 231] on span "Documento: DU - DOCUMENTO UNICO 37288942" at bounding box center [143, 233] width 191 height 11
copy span "37288942"
